Goal: Task Accomplishment & Management: Use online tool/utility

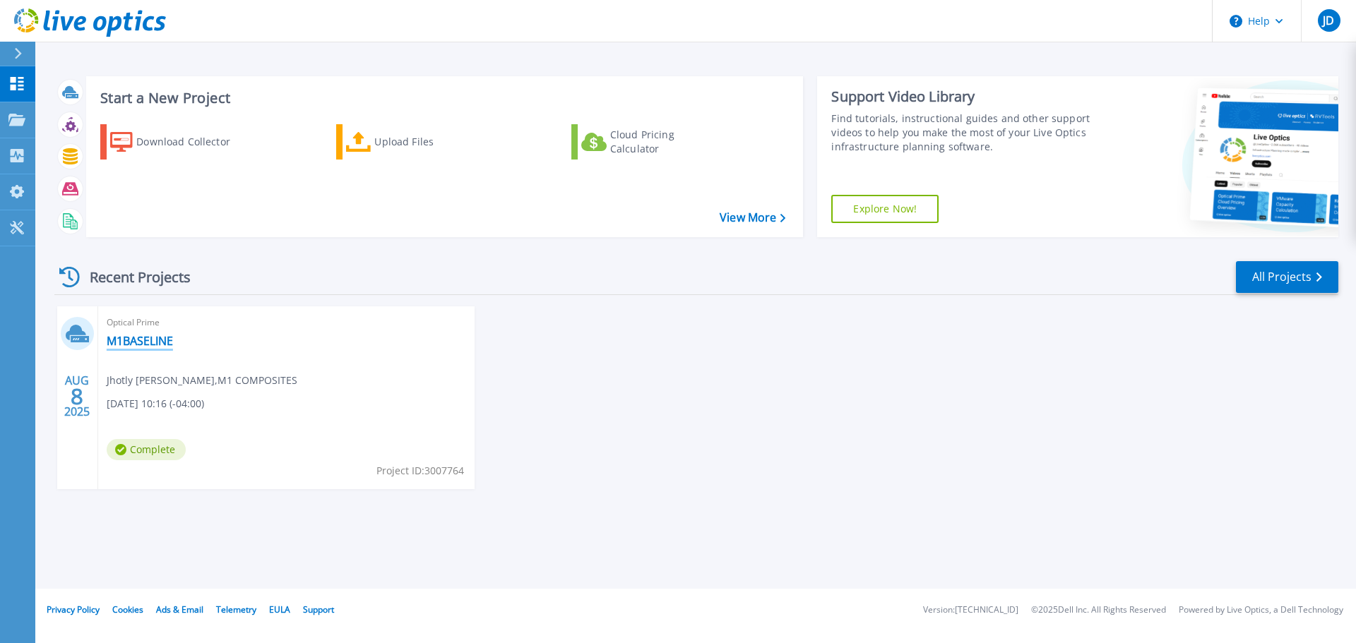
click at [139, 338] on link "M1BASELINE" at bounding box center [140, 341] width 66 height 14
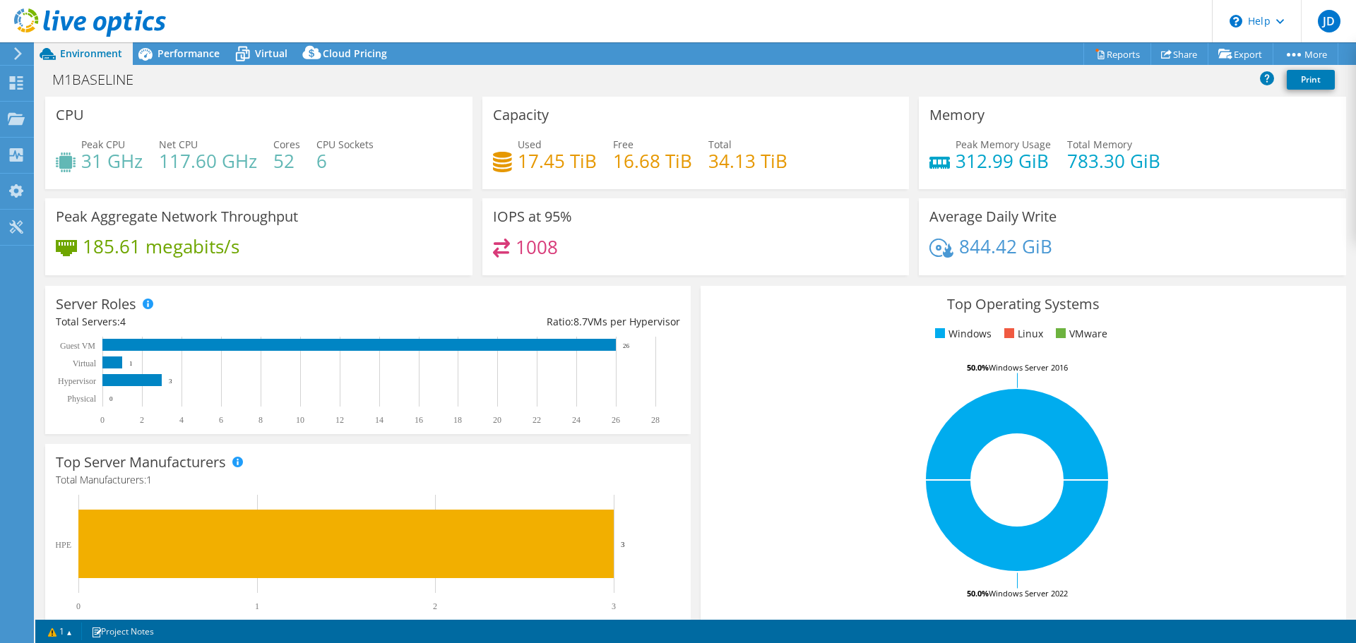
select select "[GEOGRAPHIC_DATA]"
select select "USD"
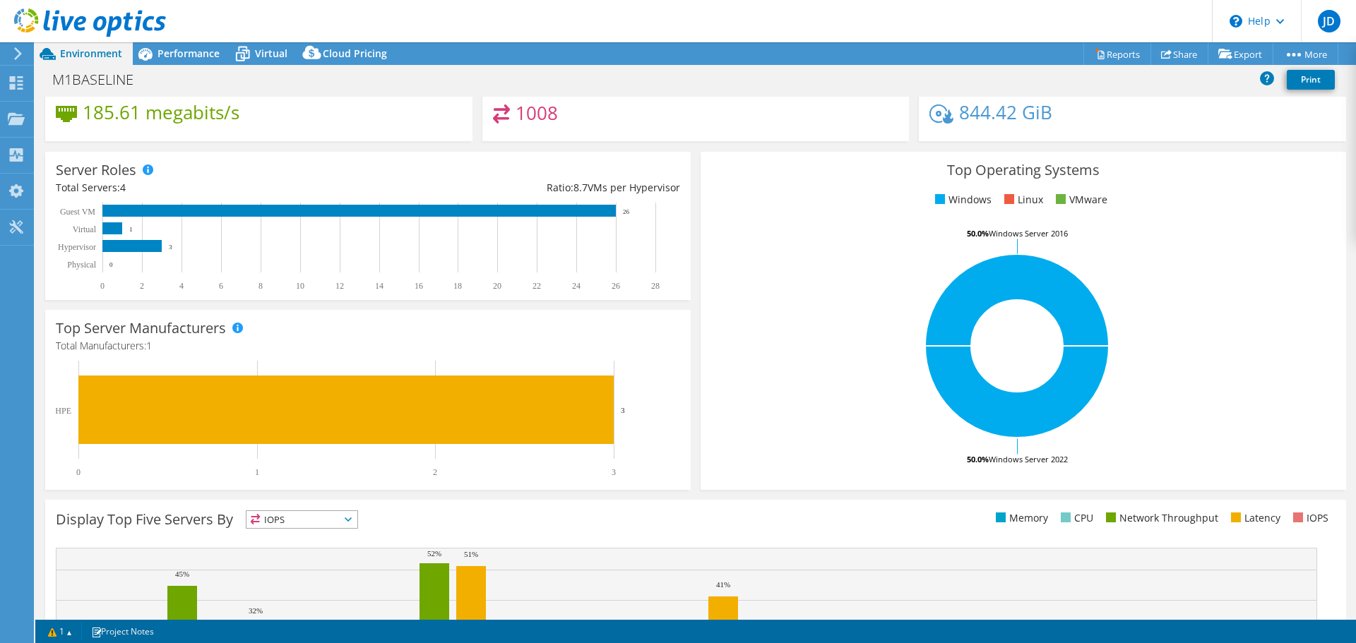
scroll to position [299, 0]
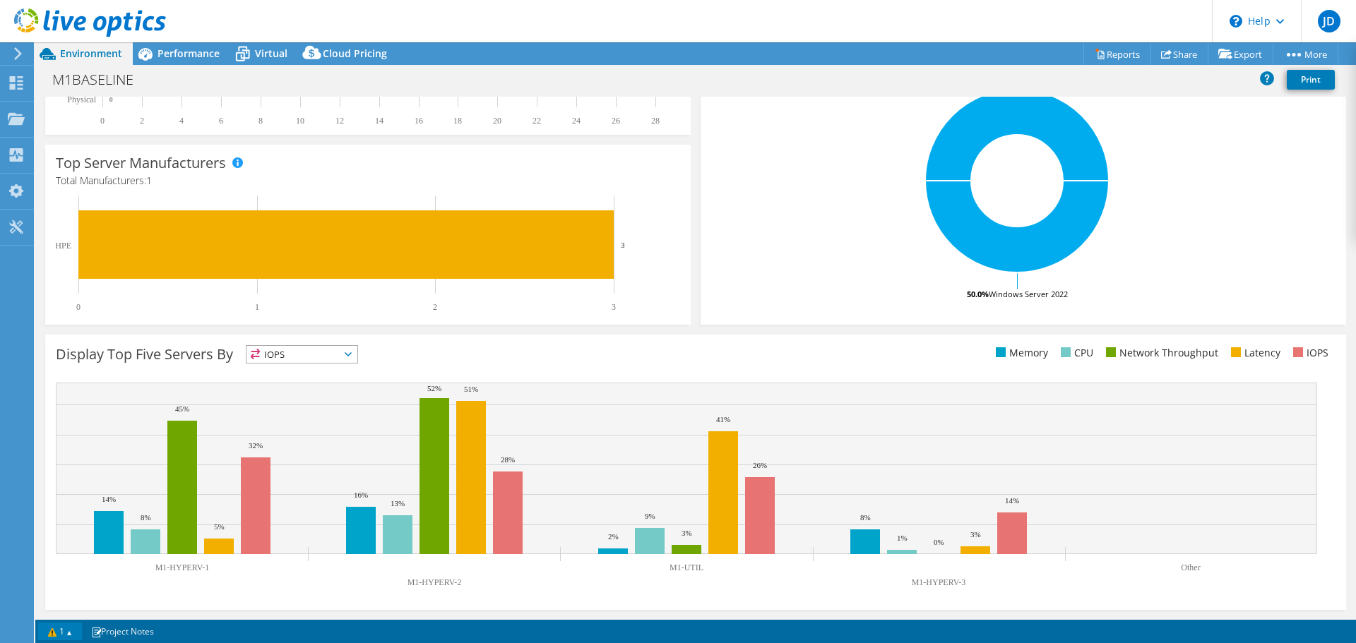
click at [73, 634] on link "1" at bounding box center [60, 632] width 44 height 18
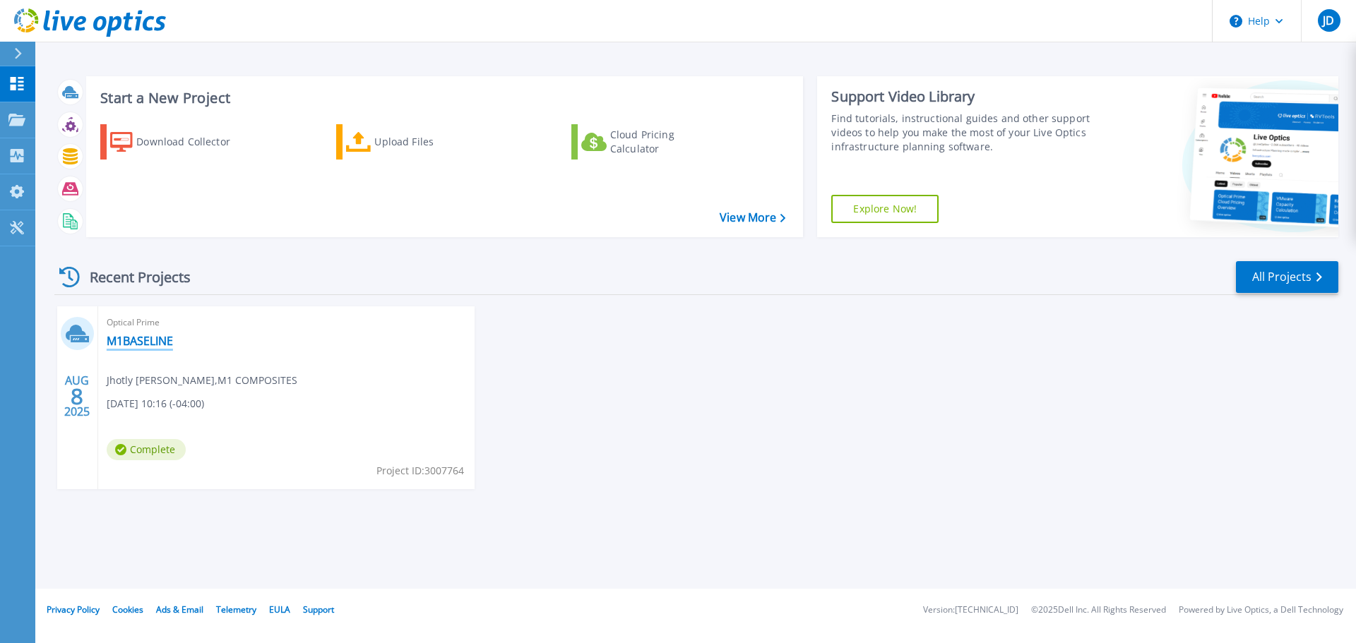
click at [155, 342] on link "M1BASELINE" at bounding box center [140, 341] width 66 height 14
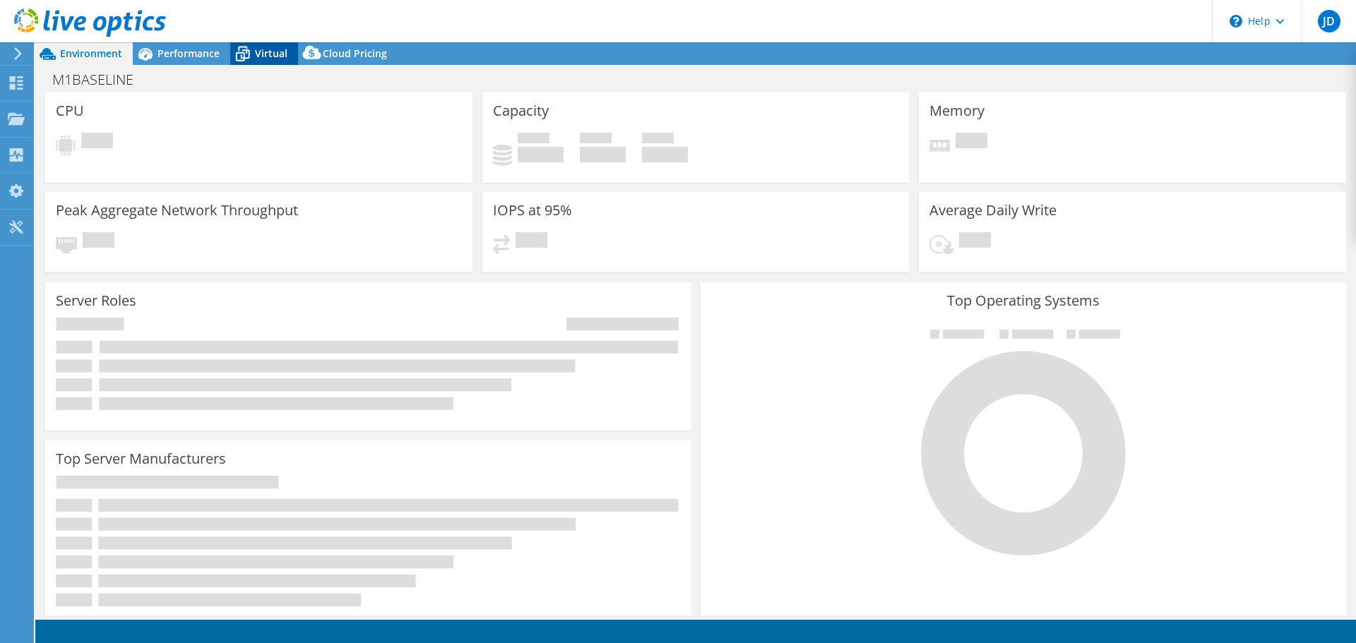
select select "[GEOGRAPHIC_DATA]"
select select "USD"
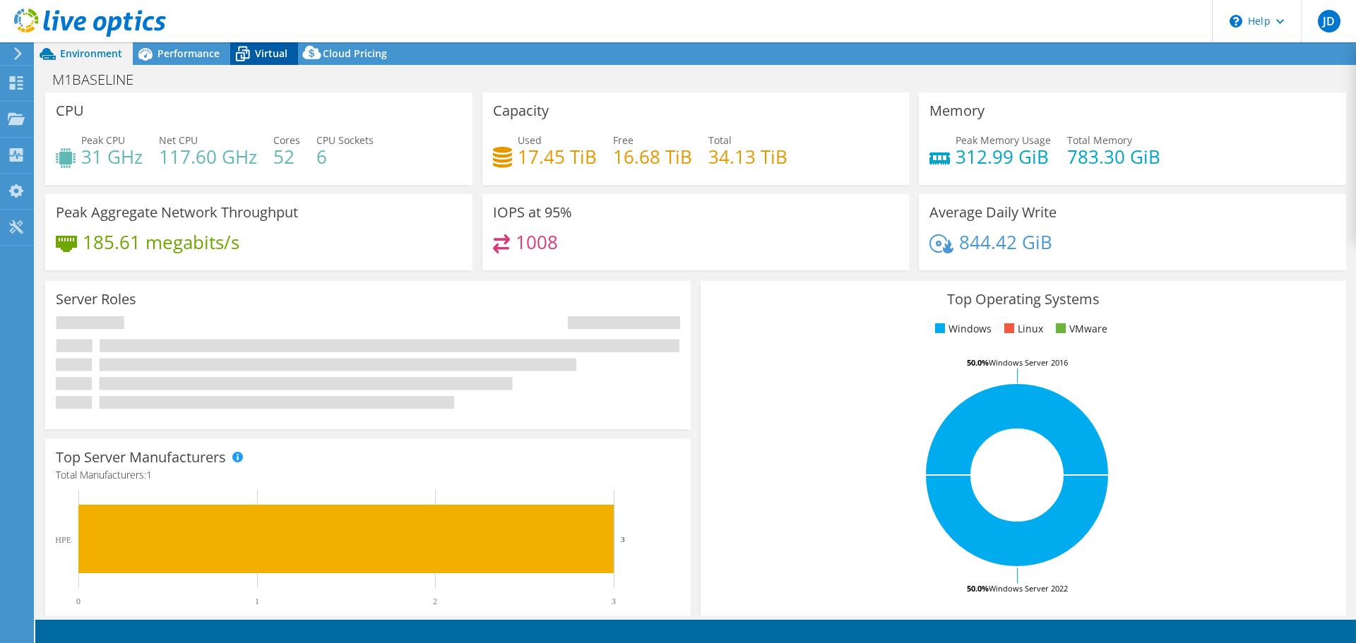
click at [246, 47] on icon at bounding box center [242, 49] width 9 height 5
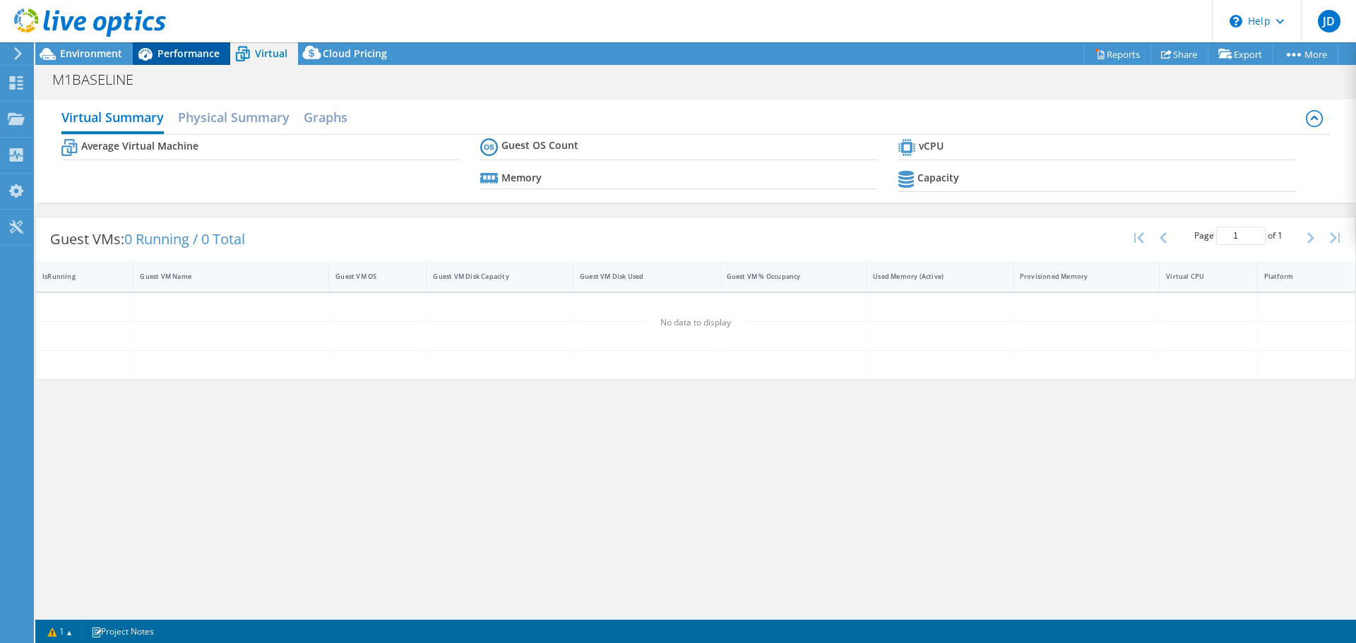
click at [172, 52] on span "Performance" at bounding box center [188, 53] width 62 height 13
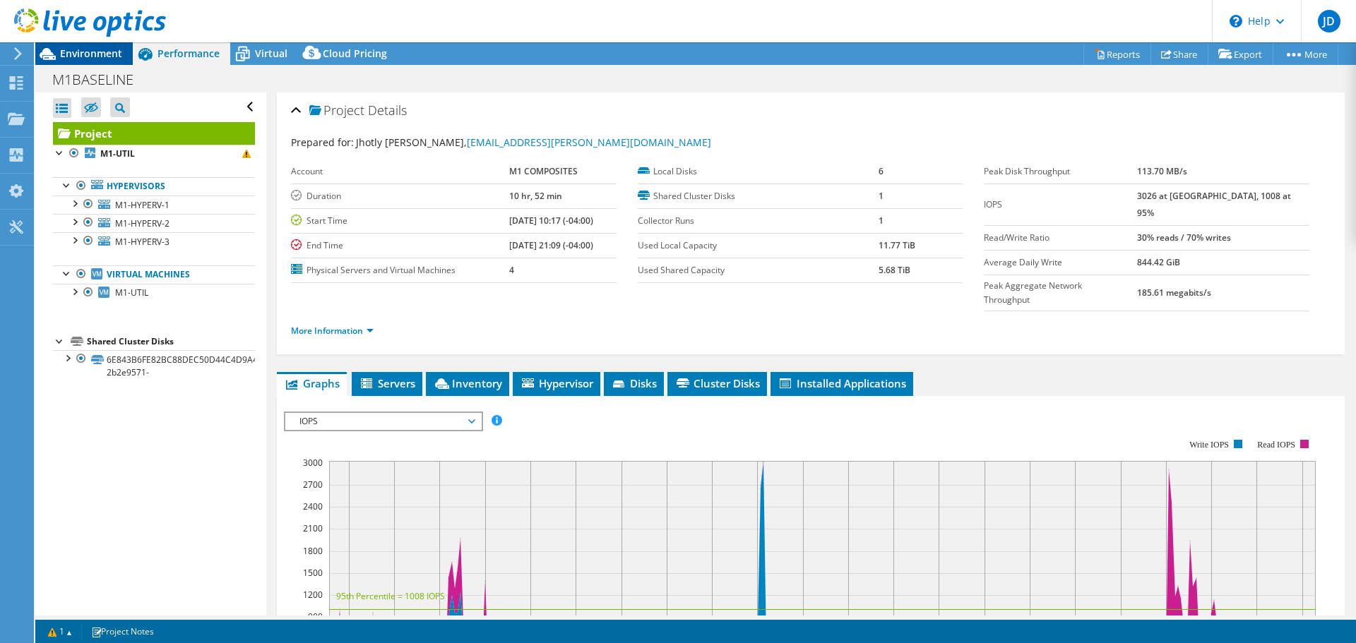
click at [65, 53] on span "Environment" at bounding box center [91, 53] width 62 height 13
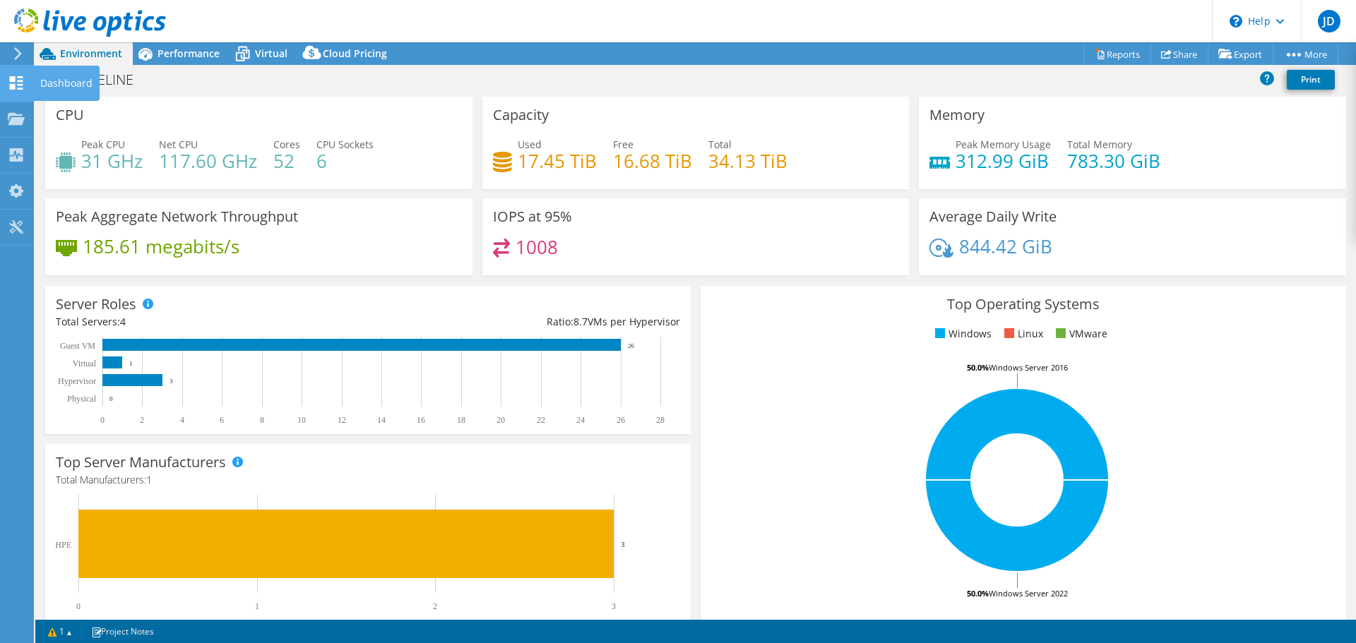
click at [23, 85] on icon at bounding box center [16, 82] width 17 height 13
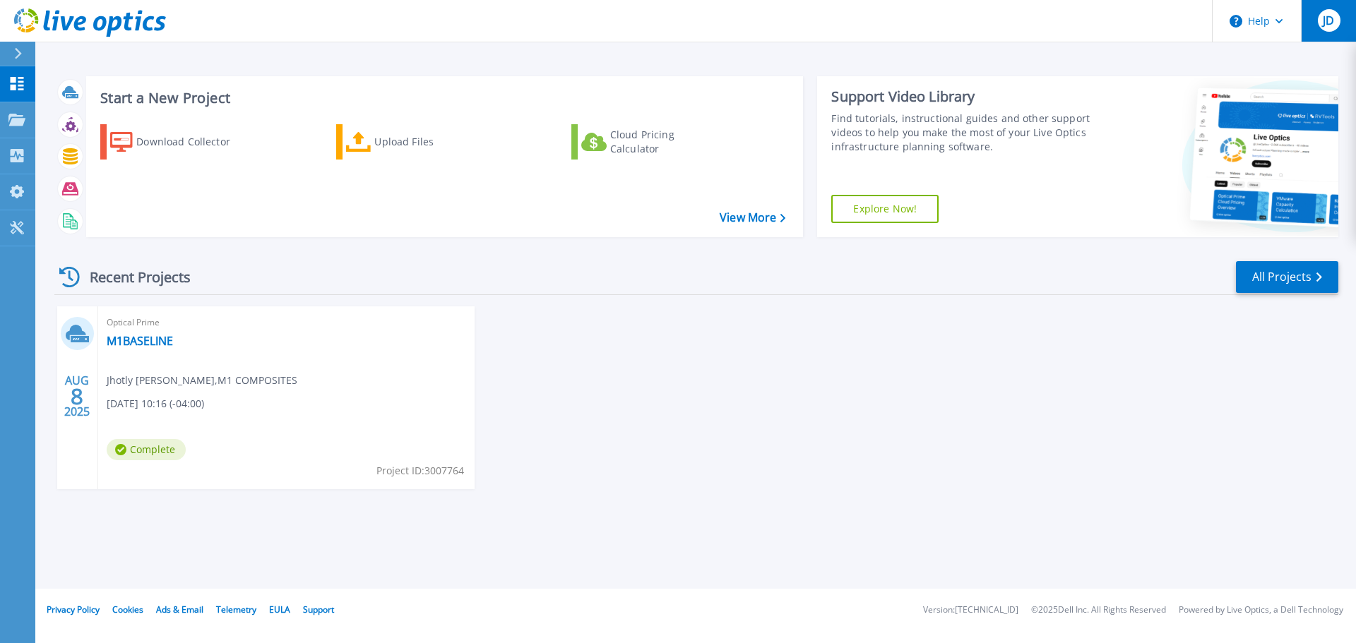
click at [1330, 21] on span "JD" at bounding box center [1327, 20] width 11 height 11
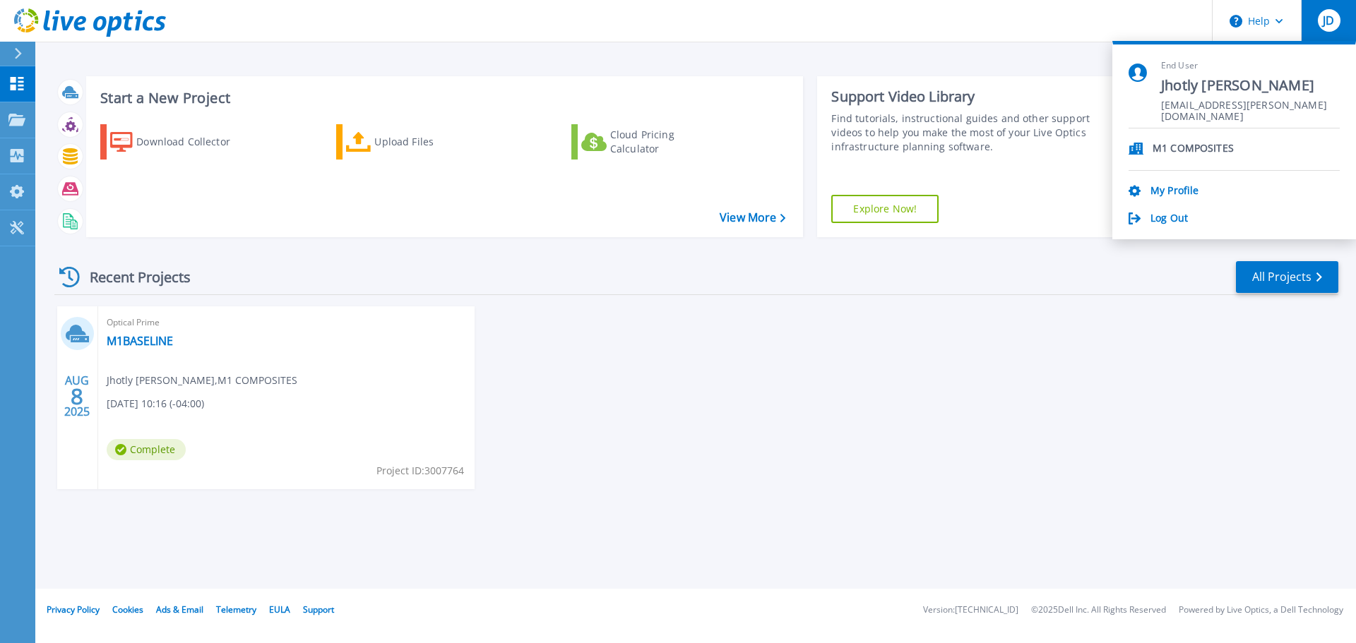
drag, startPoint x: 1003, startPoint y: 285, endPoint x: 982, endPoint y: 291, distance: 21.2
click at [984, 292] on div "Recent Projects All Projects" at bounding box center [696, 277] width 1284 height 35
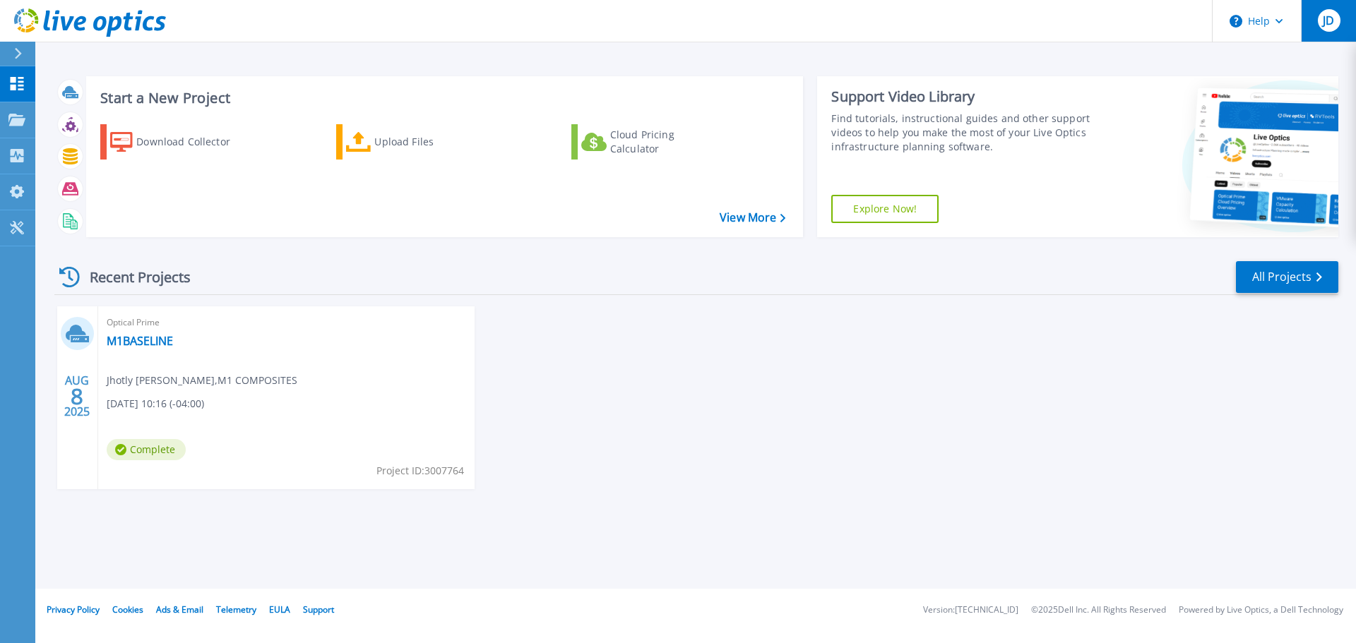
click at [1327, 19] on span "JD" at bounding box center [1327, 20] width 11 height 11
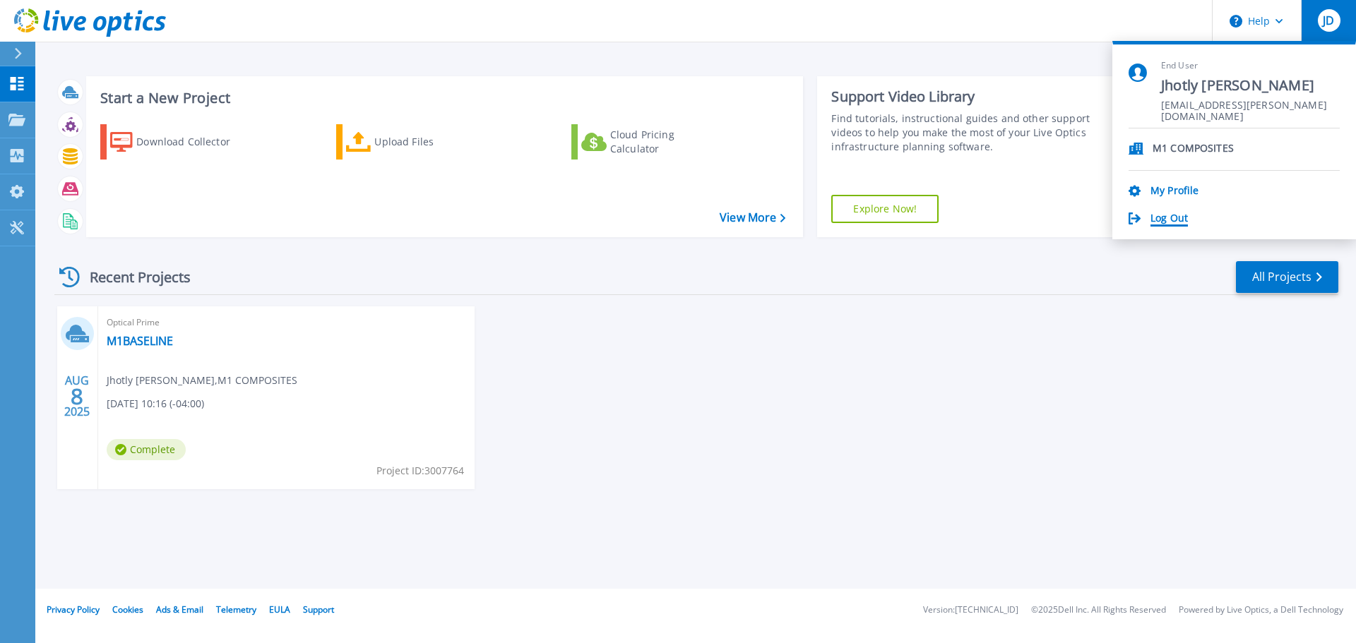
click at [1159, 222] on link "Log Out" at bounding box center [1168, 219] width 37 height 13
